Goal: Task Accomplishment & Management: Manage account settings

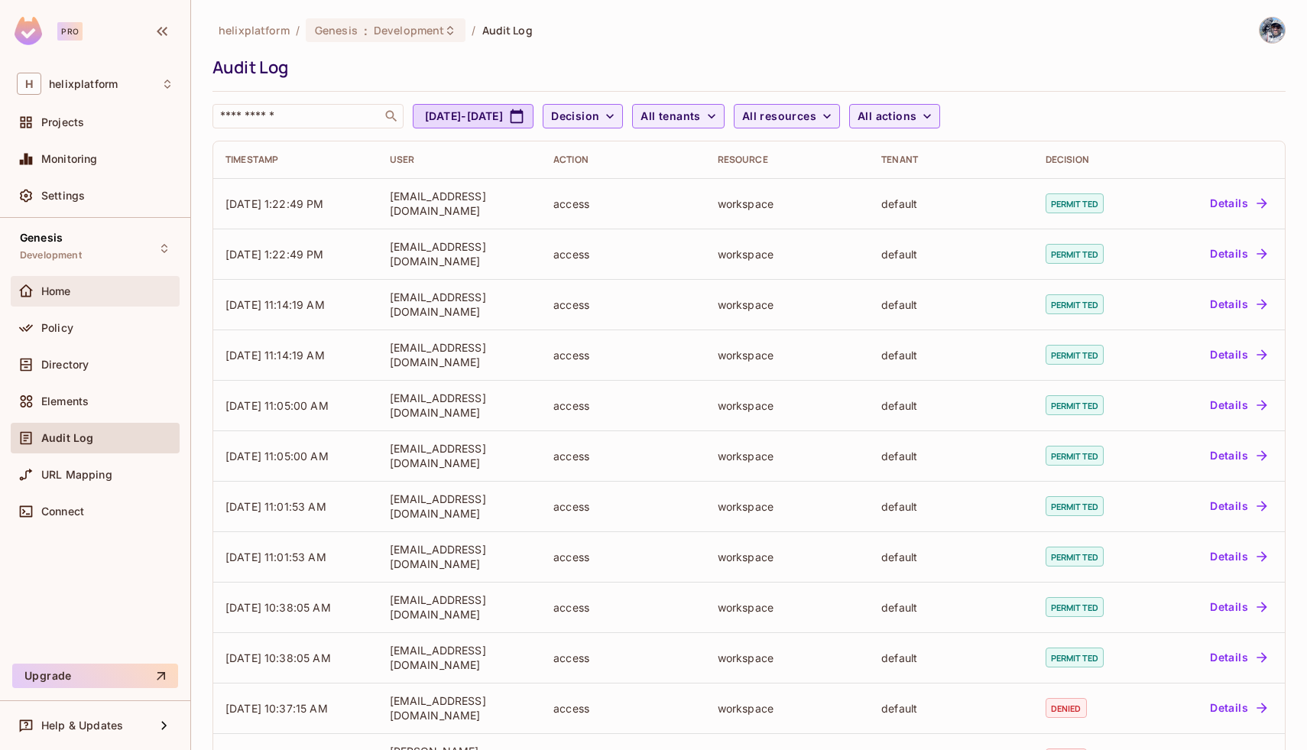
click at [73, 300] on div "Home" at bounding box center [95, 291] width 169 height 31
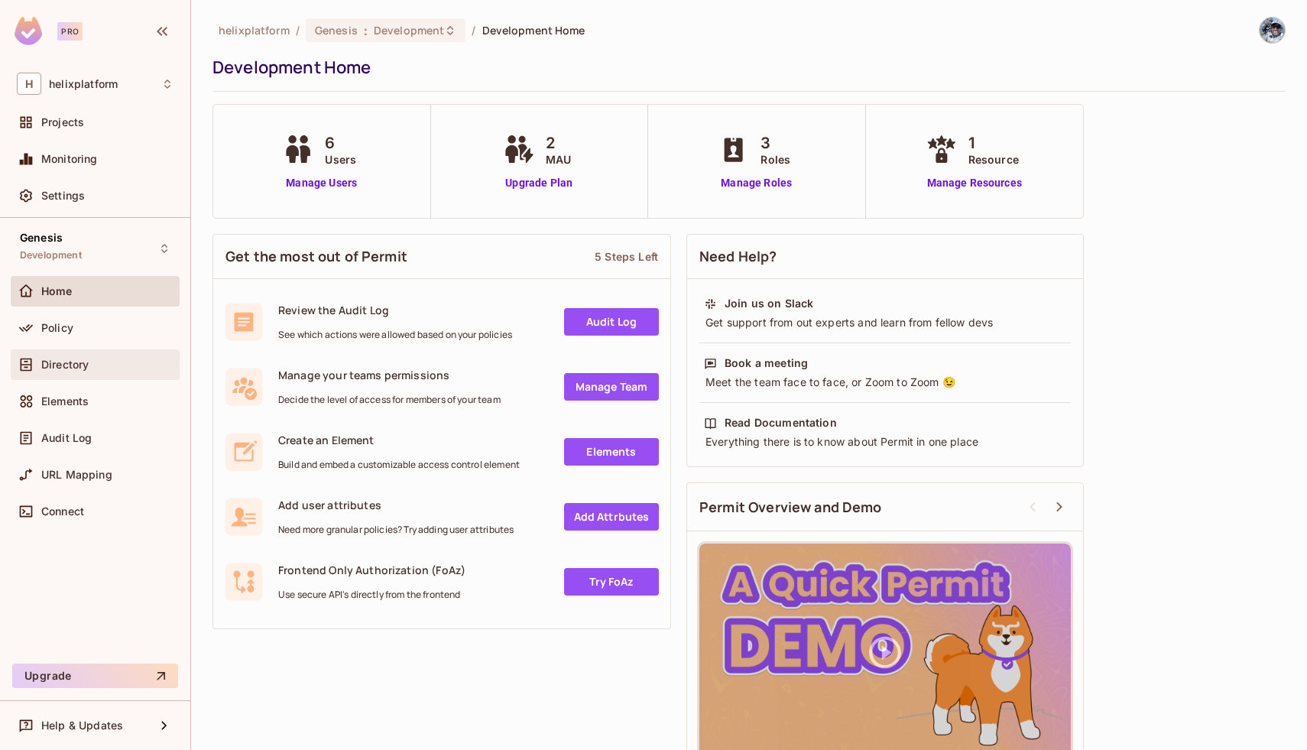
click at [58, 375] on div "Directory" at bounding box center [95, 364] width 169 height 31
